Goal: Obtain resource: Download file/media

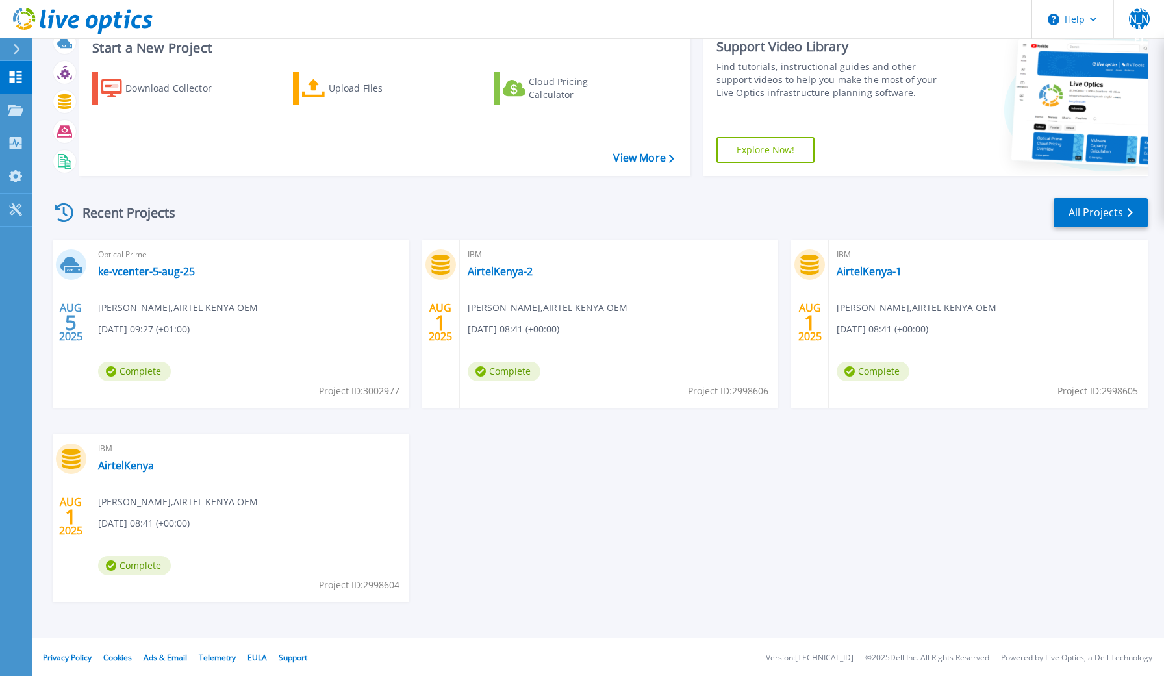
scroll to position [44, 0]
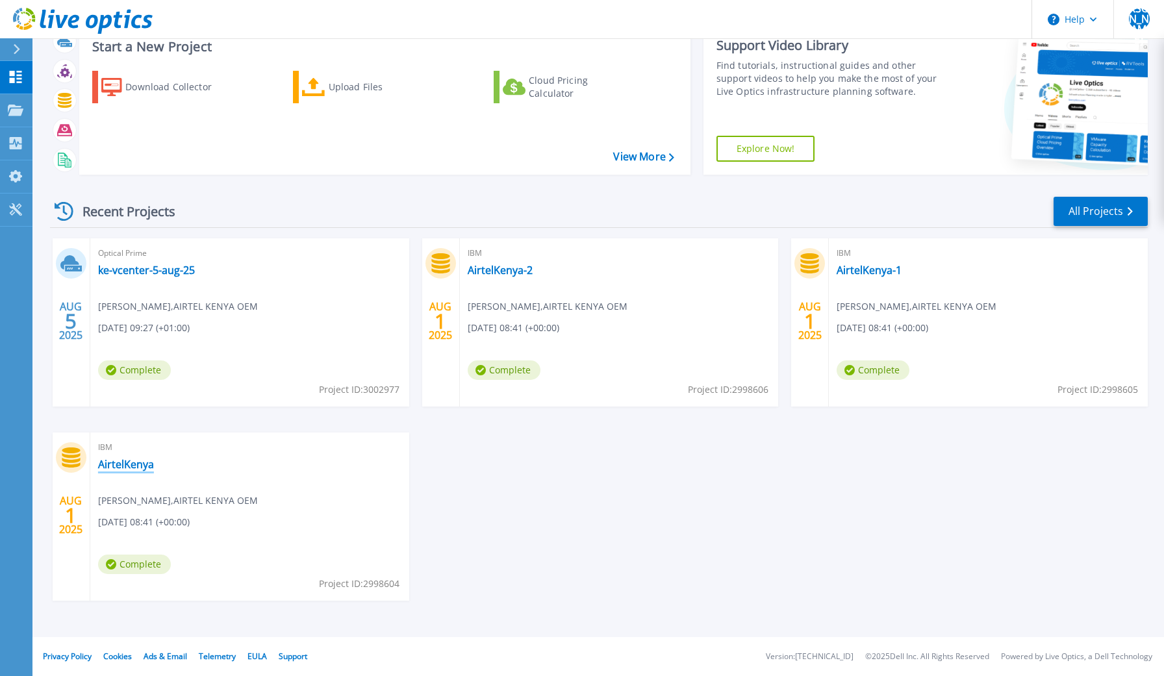
click at [131, 465] on link "AirtelKenya" at bounding box center [126, 464] width 56 height 13
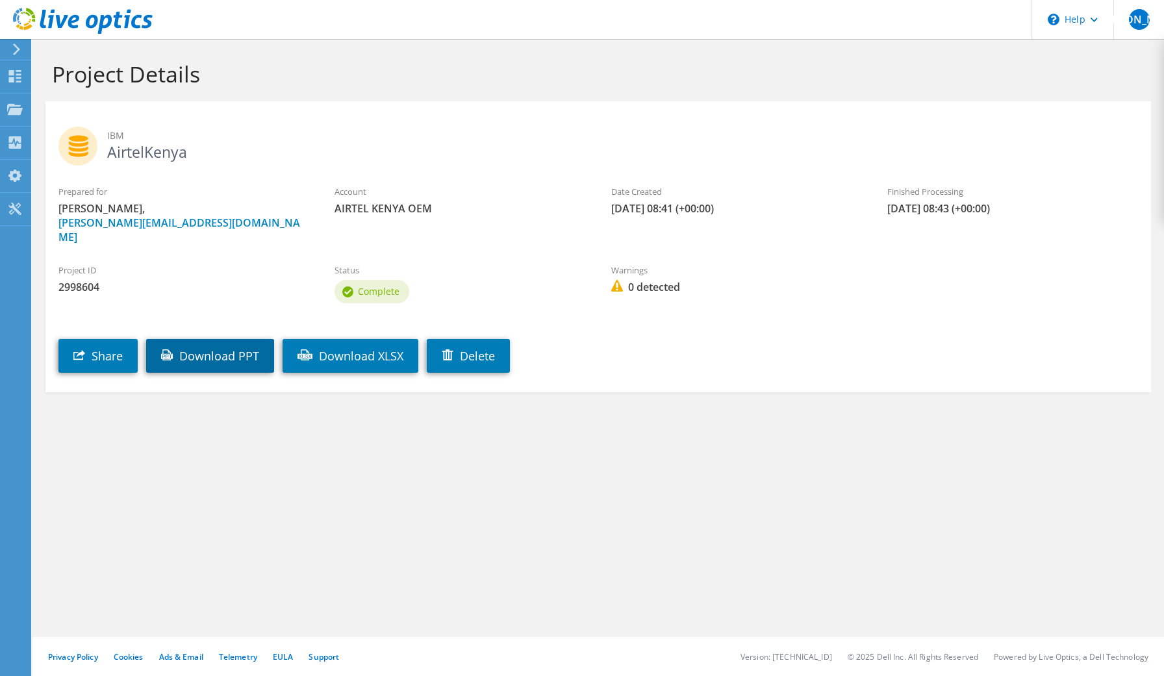
click at [235, 348] on link "Download PPT" at bounding box center [210, 356] width 128 height 34
click at [50, 108] on div "Projects" at bounding box center [62, 110] width 62 height 32
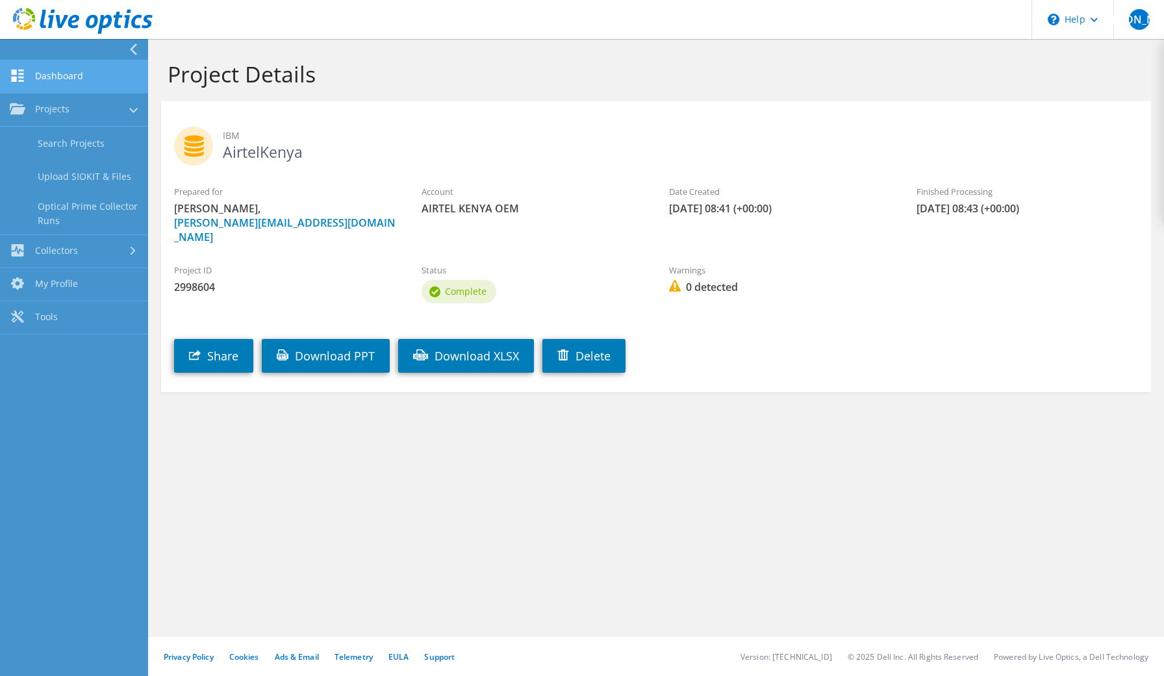
click at [60, 79] on link "Dashboard" at bounding box center [74, 76] width 148 height 33
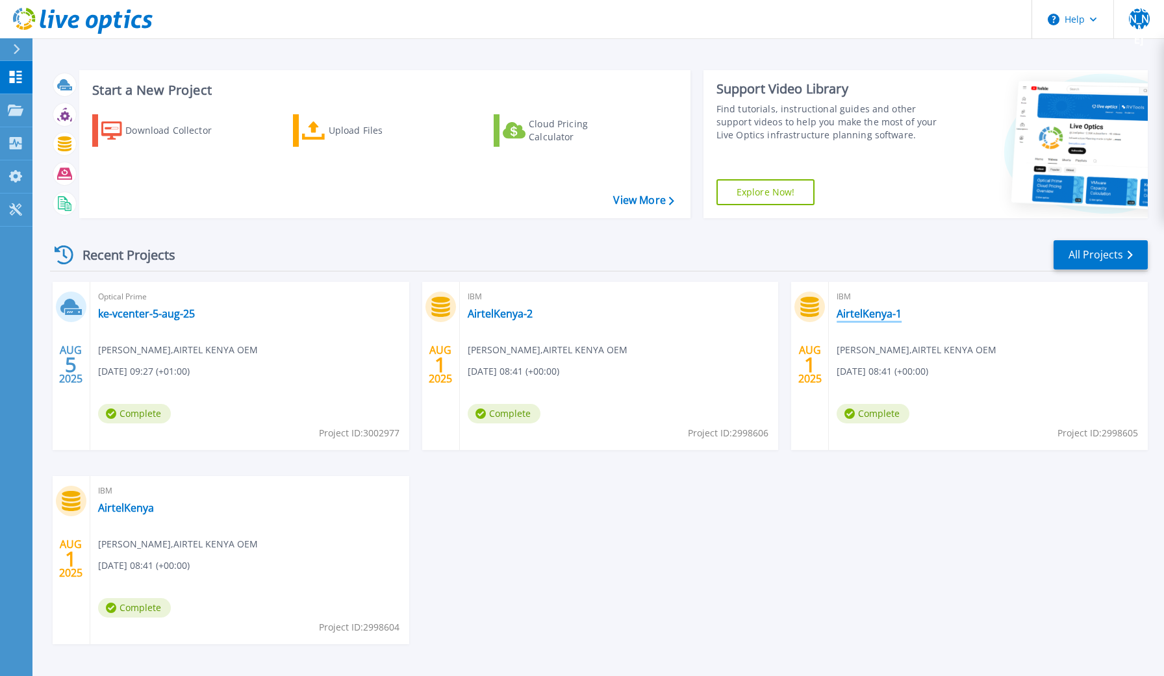
click at [879, 314] on link "AirtelKenya-1" at bounding box center [869, 313] width 65 height 13
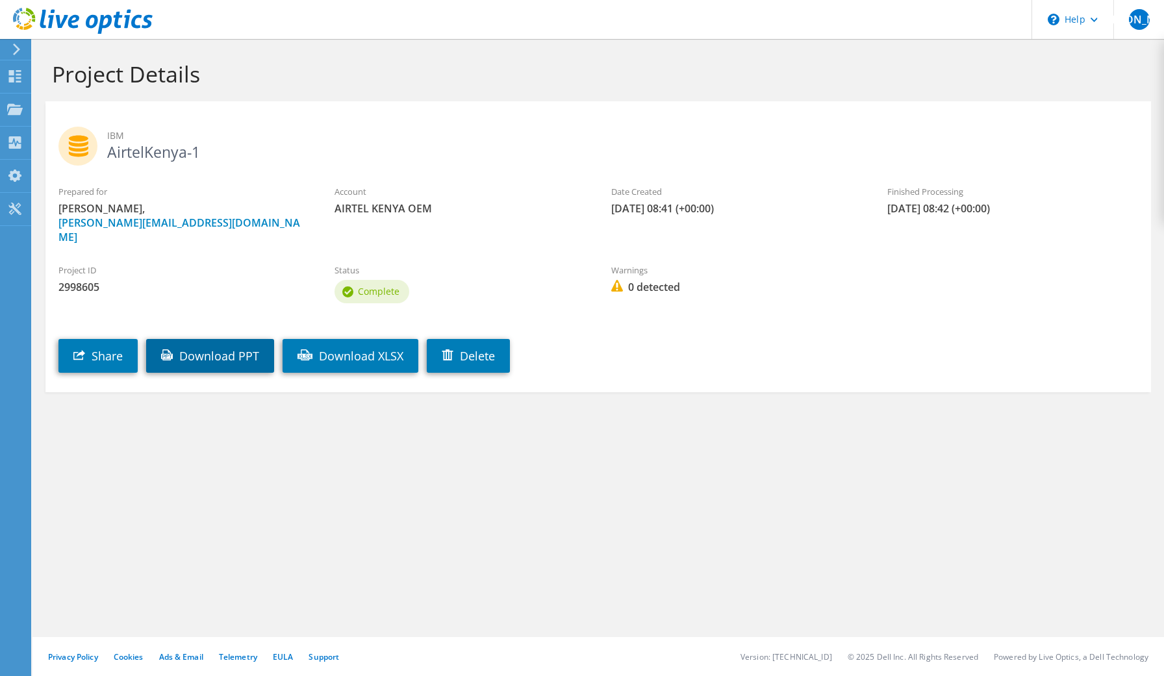
click at [213, 349] on link "Download PPT" at bounding box center [210, 356] width 128 height 34
click at [57, 79] on div "Dashboard" at bounding box center [61, 76] width 61 height 32
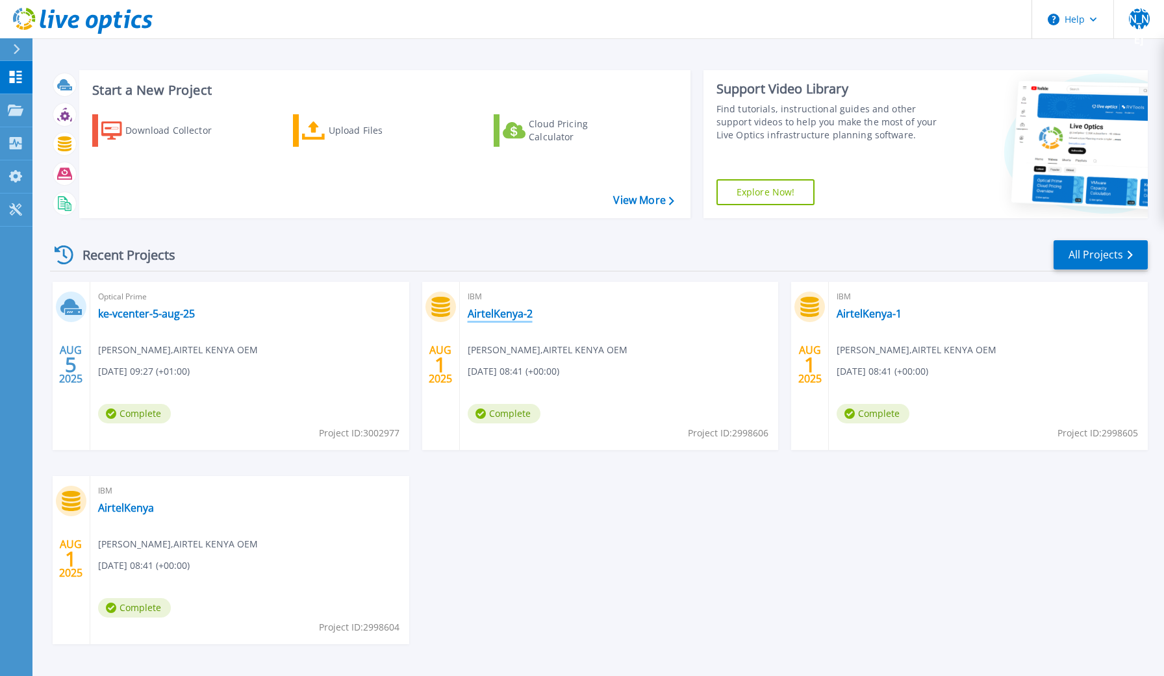
click at [500, 314] on link "AirtelKenya-2" at bounding box center [500, 313] width 65 height 13
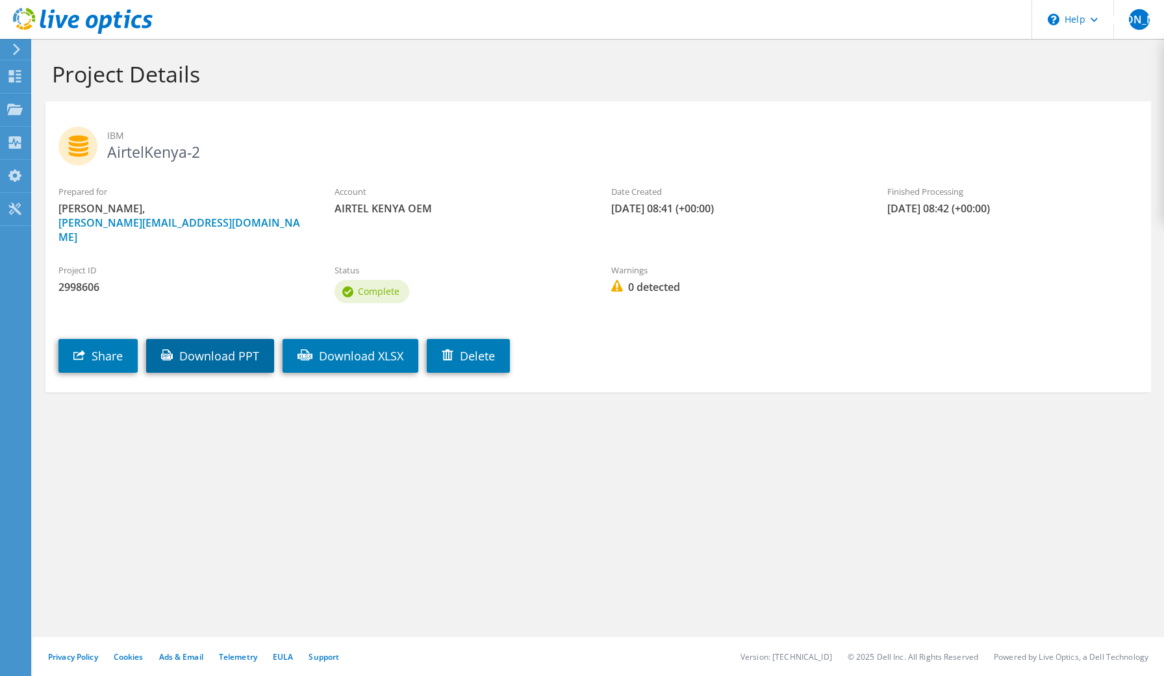
click at [224, 342] on link "Download PPT" at bounding box center [210, 356] width 128 height 34
